Goal: Transaction & Acquisition: Purchase product/service

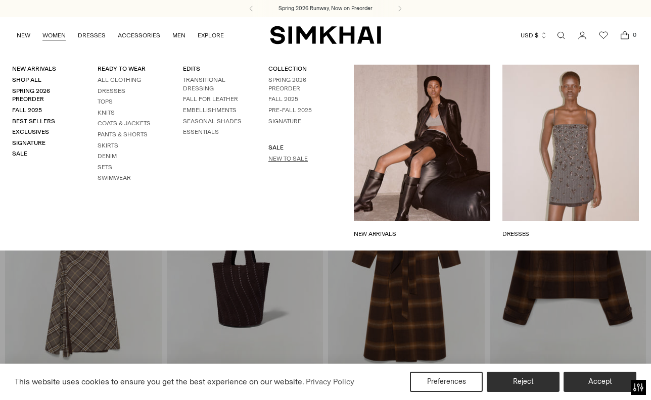
click at [273, 157] on link "New to Sale" at bounding box center [287, 158] width 39 height 7
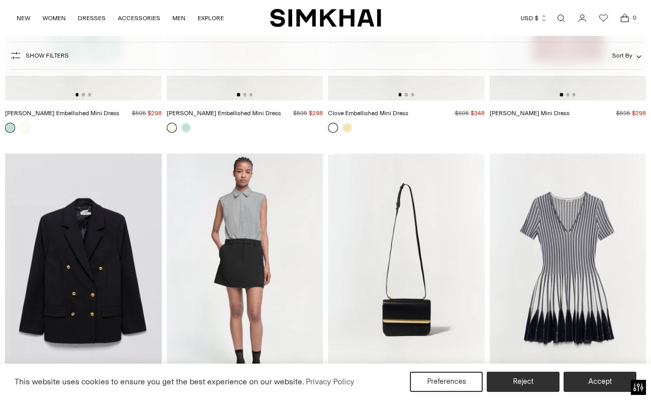
scroll to position [2263, 0]
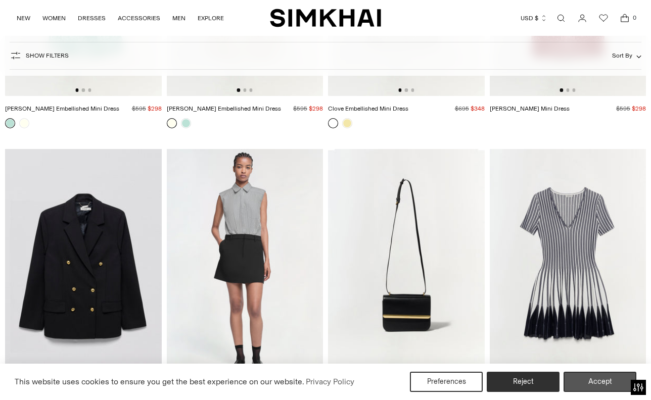
click at [589, 378] on button "Accept" at bounding box center [599, 382] width 73 height 20
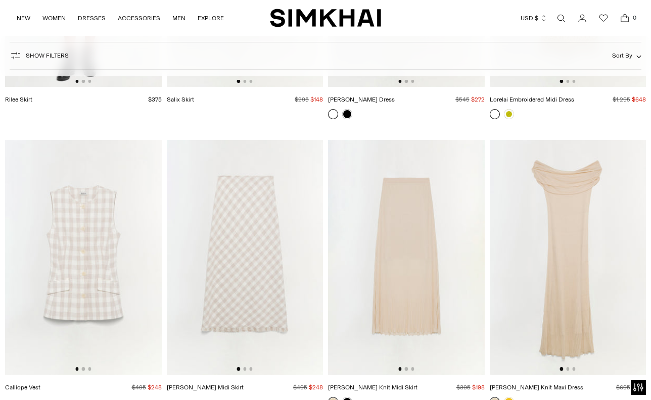
scroll to position [2872, 0]
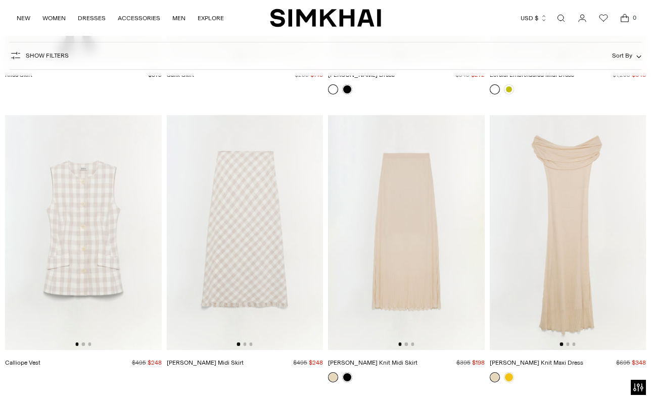
click at [590, 261] on img at bounding box center [568, 232] width 157 height 234
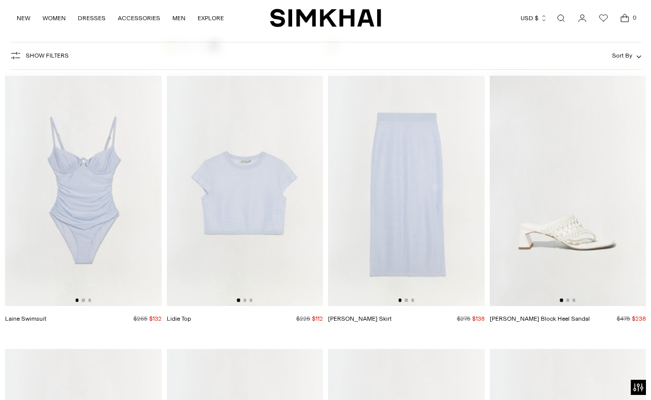
scroll to position [6619, 0]
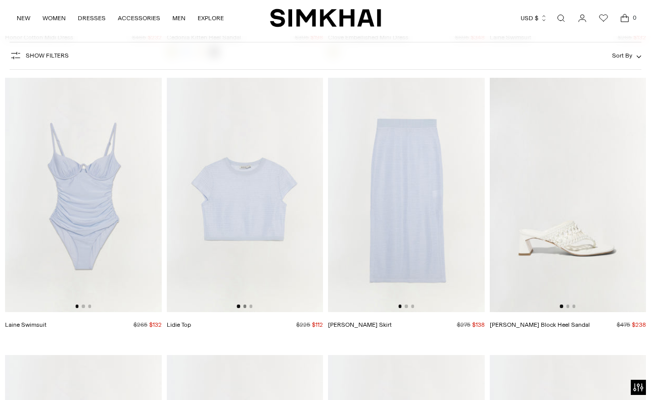
click at [244, 307] on button "Go to slide 2" at bounding box center [244, 306] width 3 height 3
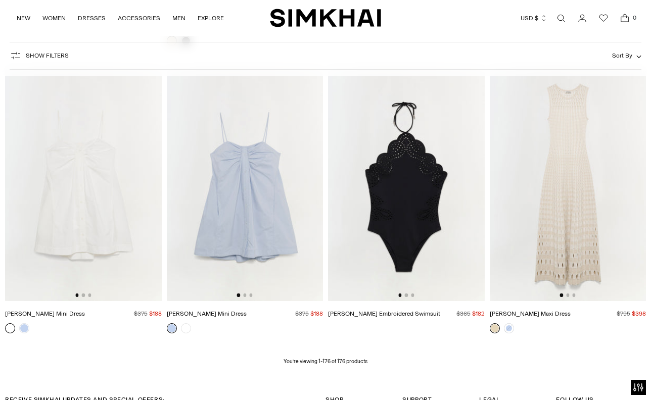
scroll to position [12341, 0]
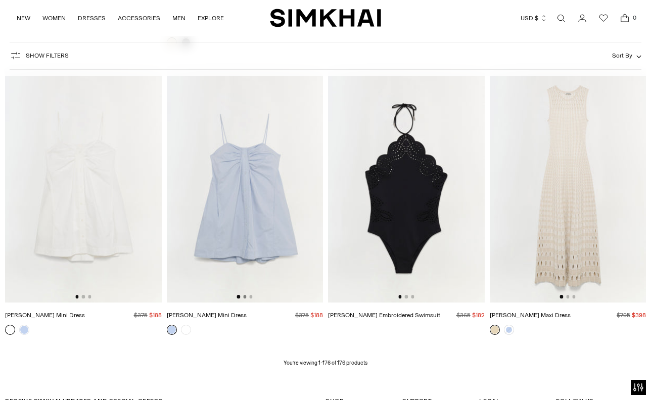
click at [244, 298] on button "Go to slide 2" at bounding box center [244, 296] width 3 height 3
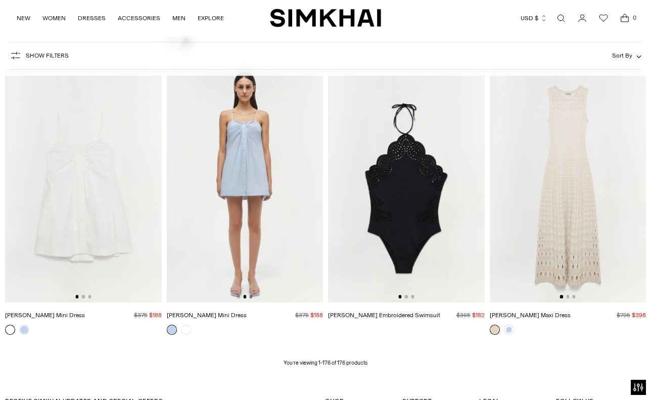
click at [251, 296] on button "Go to slide 3" at bounding box center [250, 296] width 3 height 3
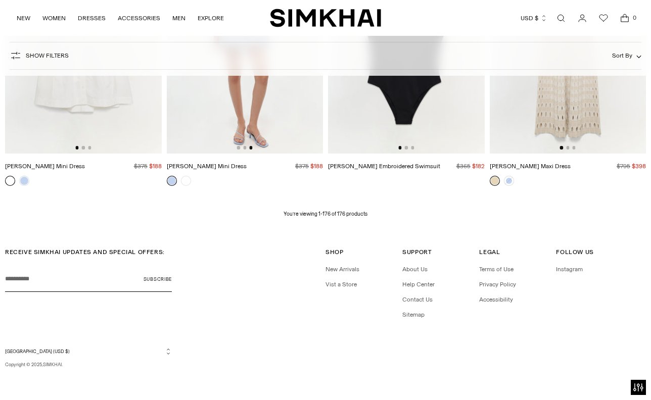
scroll to position [12489, 0]
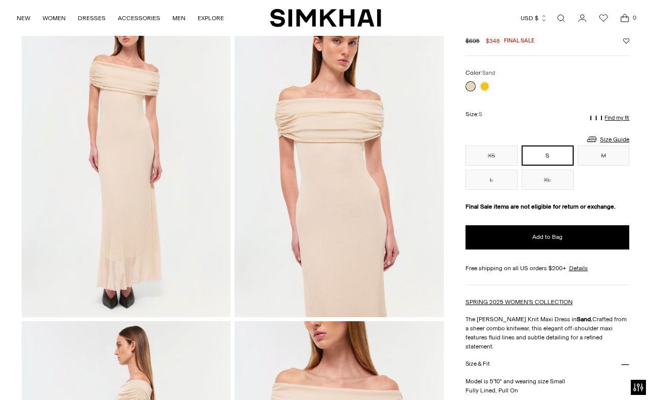
scroll to position [79, 0]
